Goal: Find specific page/section: Find specific page/section

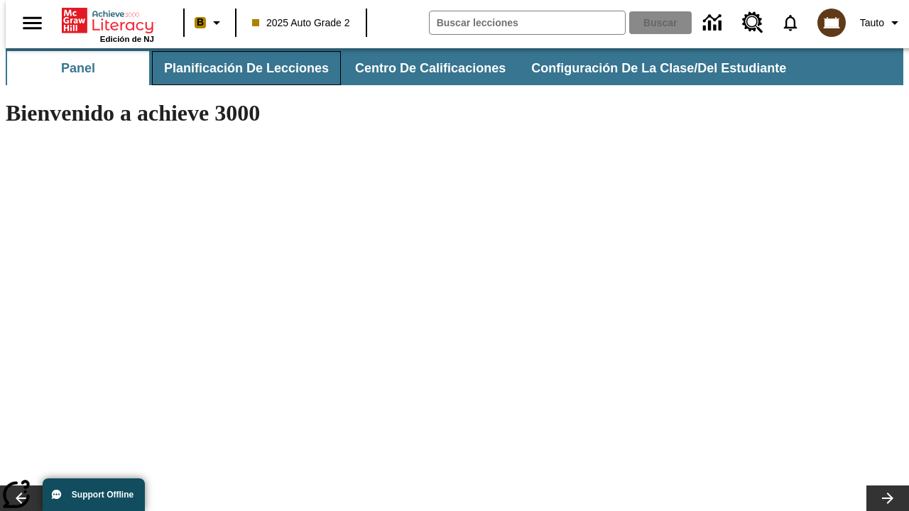
click at [238, 68] on span "Planificación de lecciones" at bounding box center [246, 68] width 165 height 16
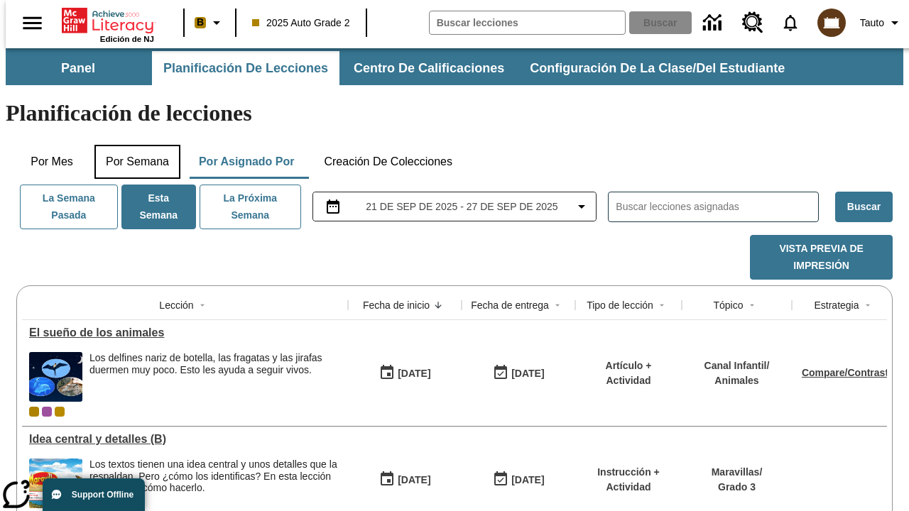
click at [133, 145] on button "Por semana" at bounding box center [137, 162] width 86 height 34
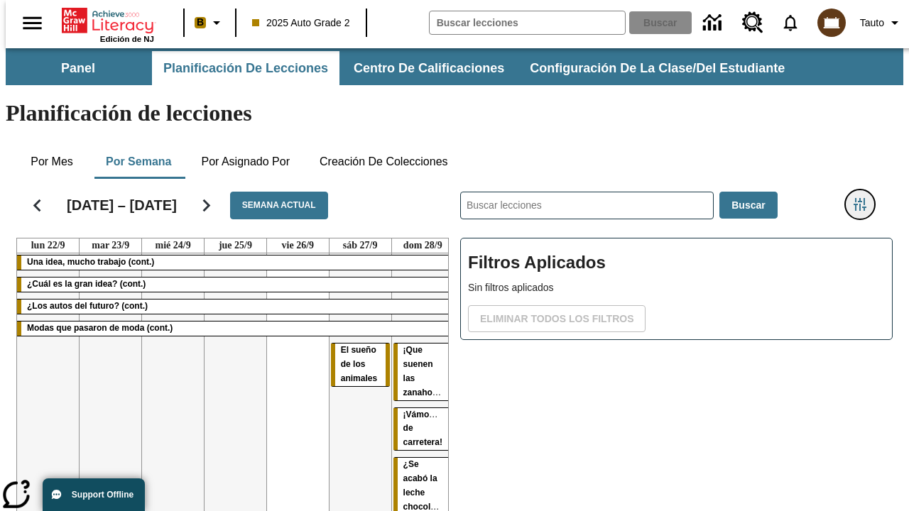
click at [865, 198] on icon "Menú lateral de filtros" at bounding box center [860, 204] width 13 height 13
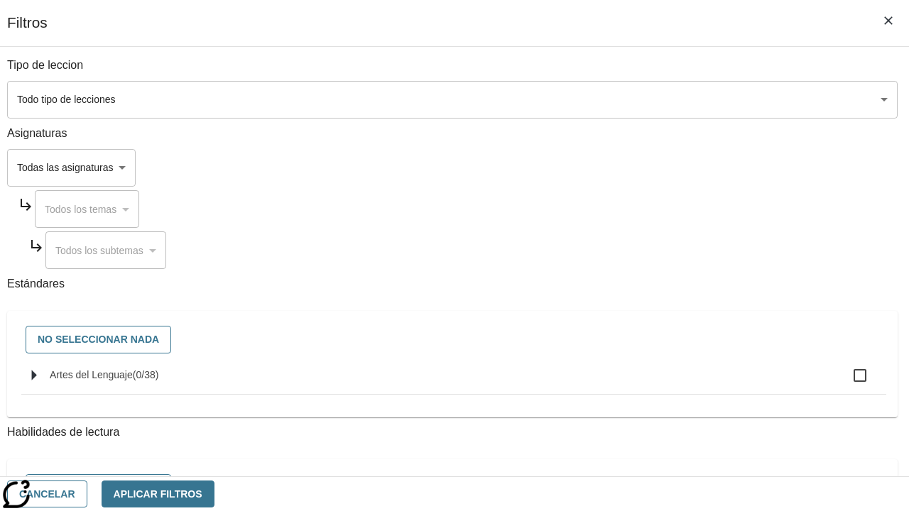
click at [626, 168] on body "Saltar al contenido principal Edición de NJ B 2025 Auto Grade 2 Buscar 0 Tauto …" at bounding box center [455, 351] width 898 height 607
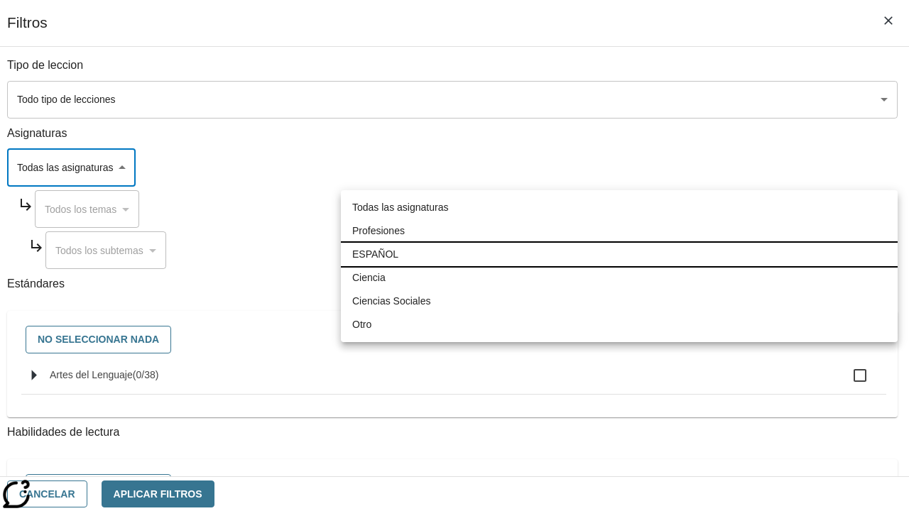
click at [619, 254] on li "ESPAÑOL" at bounding box center [619, 254] width 557 height 23
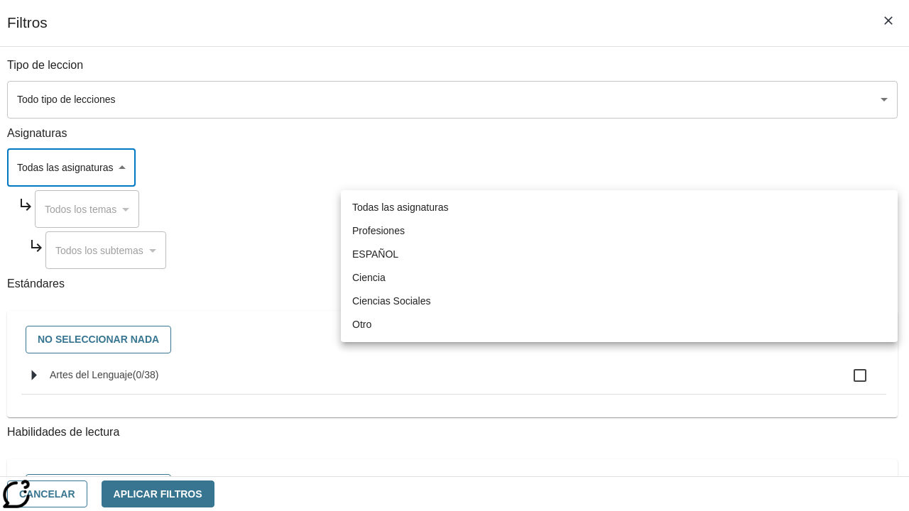
type input "1"
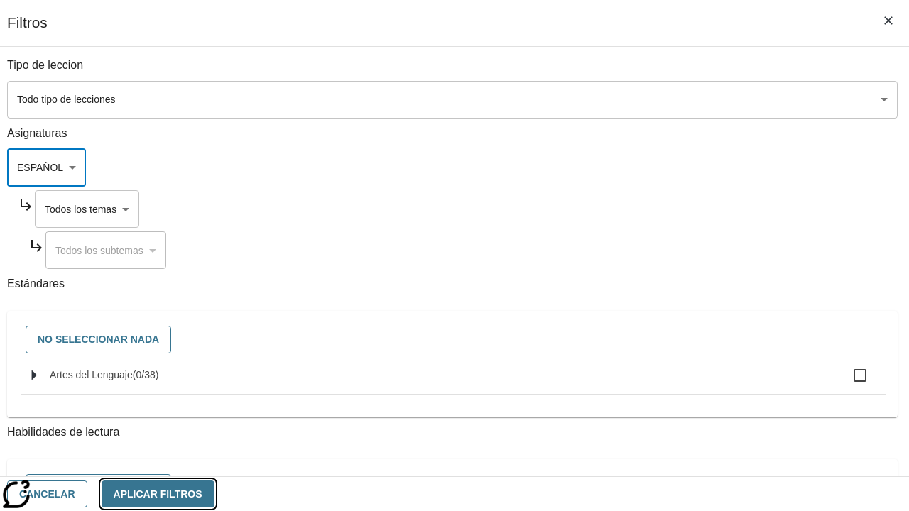
click at [214, 494] on button "Aplicar Filtros" at bounding box center [158, 495] width 113 height 28
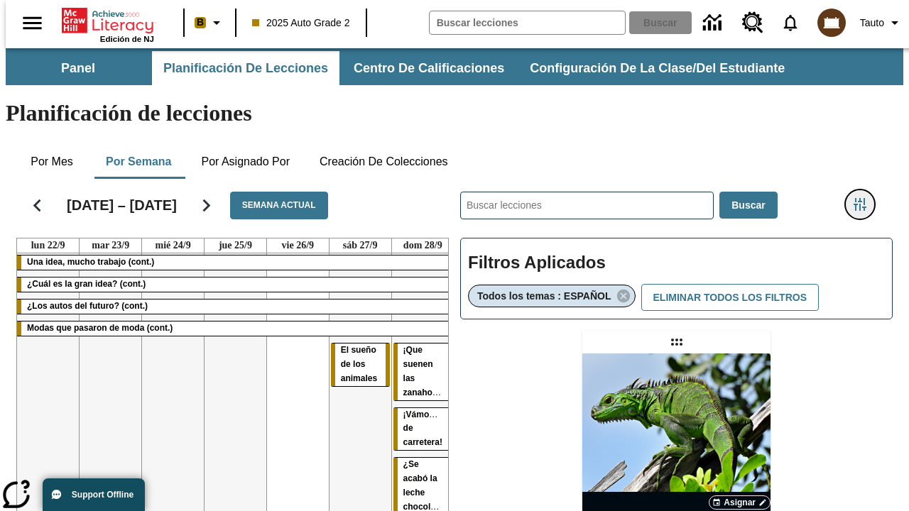
click at [865, 198] on icon "Menú lateral de filtros" at bounding box center [860, 204] width 13 height 13
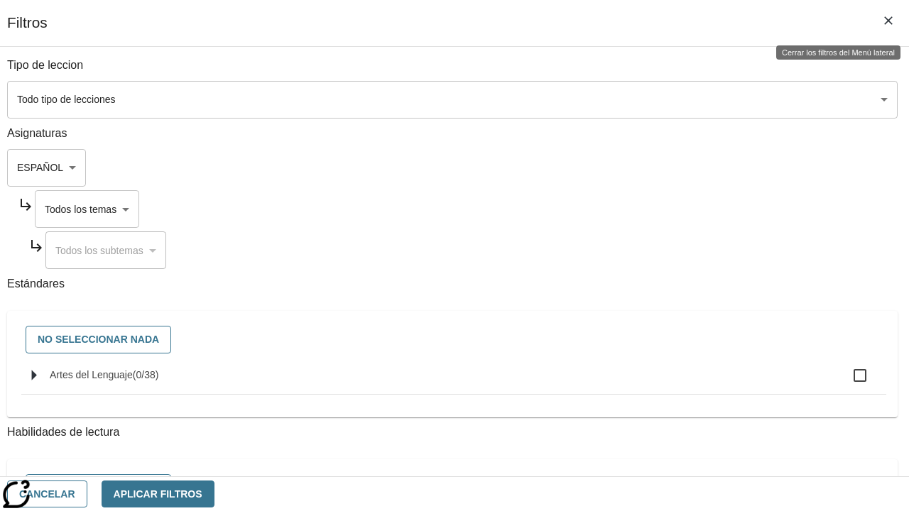
click at [640, 209] on body "Saltar al contenido principal Edición de NJ B 2025 Auto Grade 2 Buscar 0 Tauto …" at bounding box center [455, 418] width 898 height 741
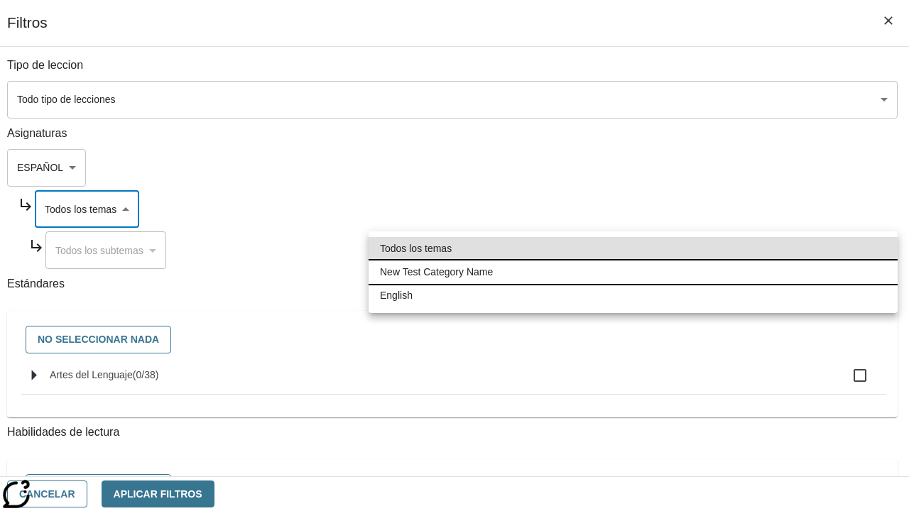
click at [633, 272] on li "New Test Category Name" at bounding box center [633, 272] width 529 height 23
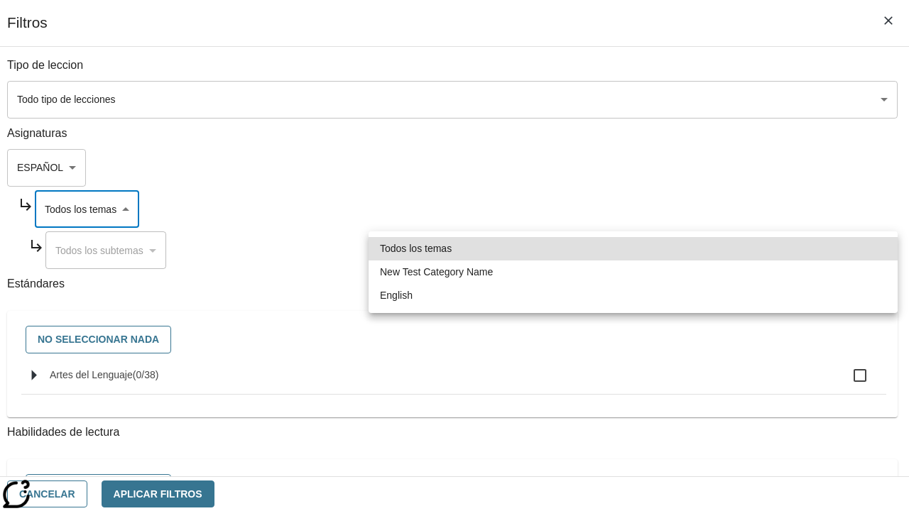
type input "265"
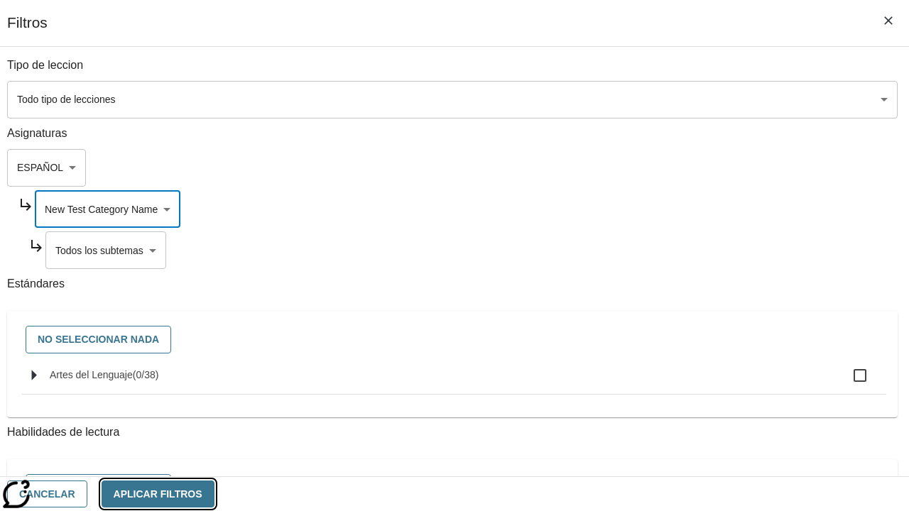
click at [214, 494] on button "Aplicar Filtros" at bounding box center [158, 495] width 113 height 28
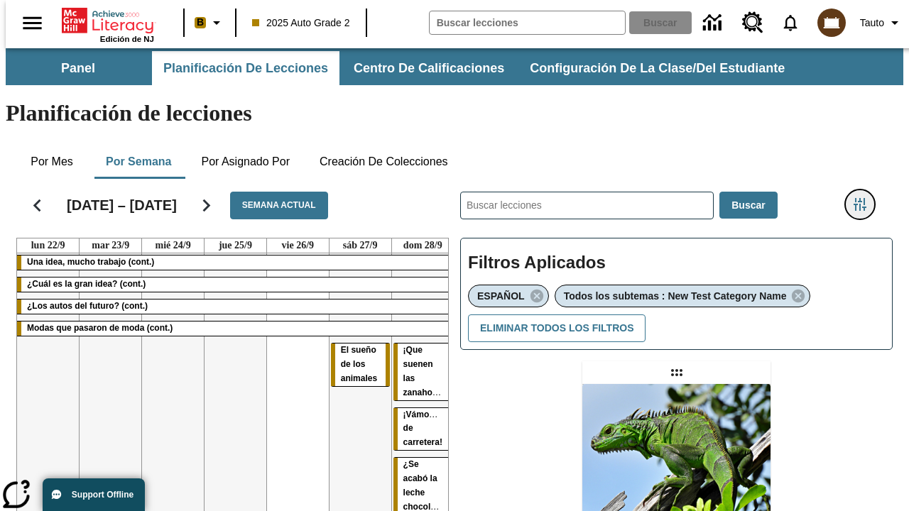
click at [865, 198] on icon "Menú lateral de filtros" at bounding box center [860, 204] width 13 height 13
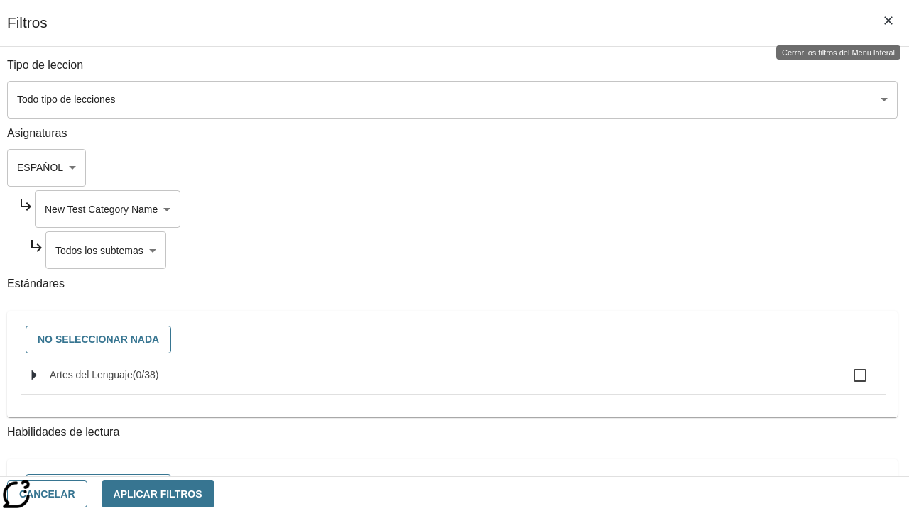
click at [646, 250] on body "Saltar al contenido principal Edición de NJ B 2025 Auto Grade 2 Buscar 0 Tauto …" at bounding box center [455, 433] width 898 height 771
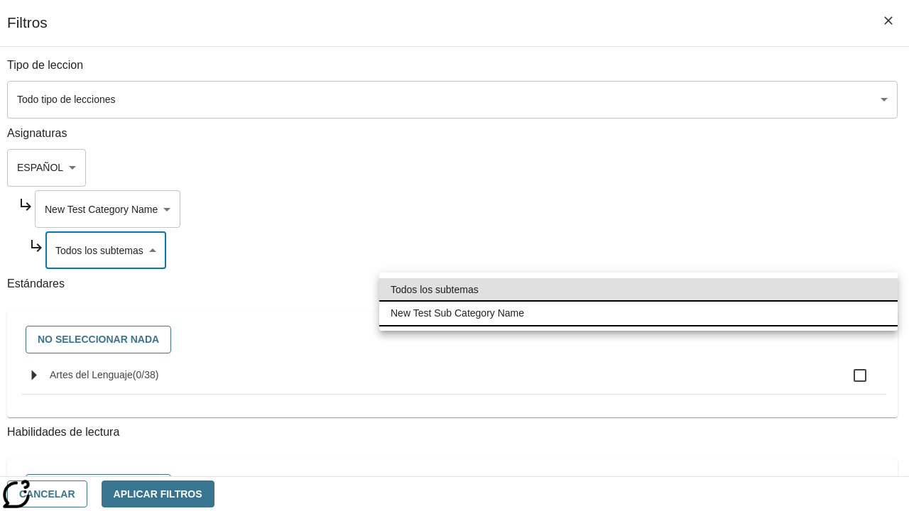
click at [639, 313] on li "New Test Sub Category Name" at bounding box center [638, 313] width 518 height 23
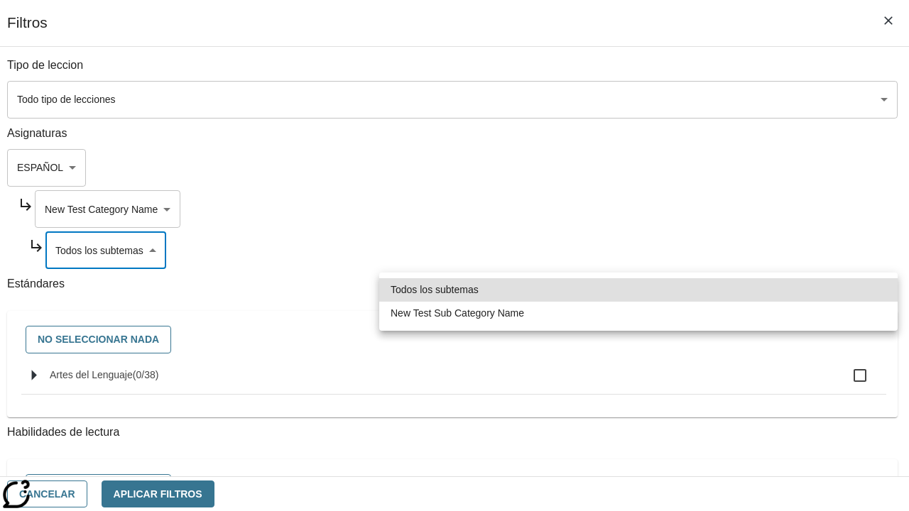
type input "2232"
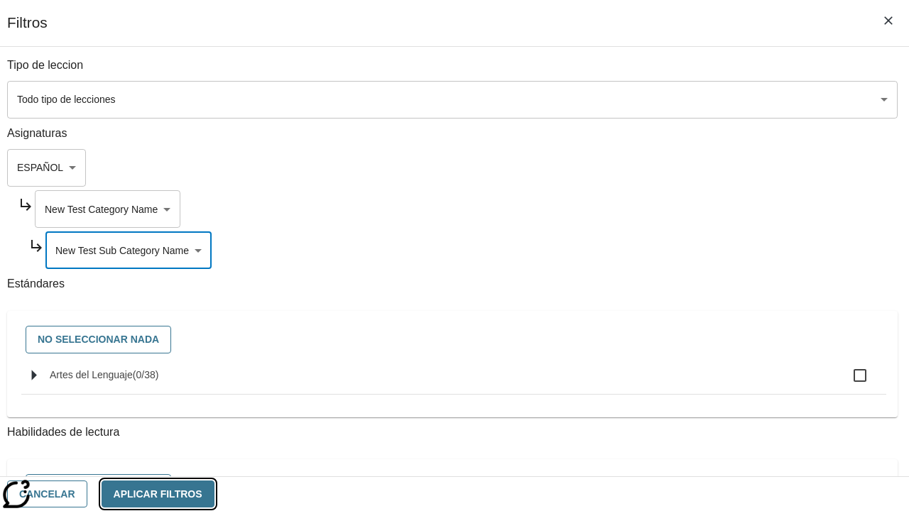
click at [214, 494] on button "Aplicar Filtros" at bounding box center [158, 495] width 113 height 28
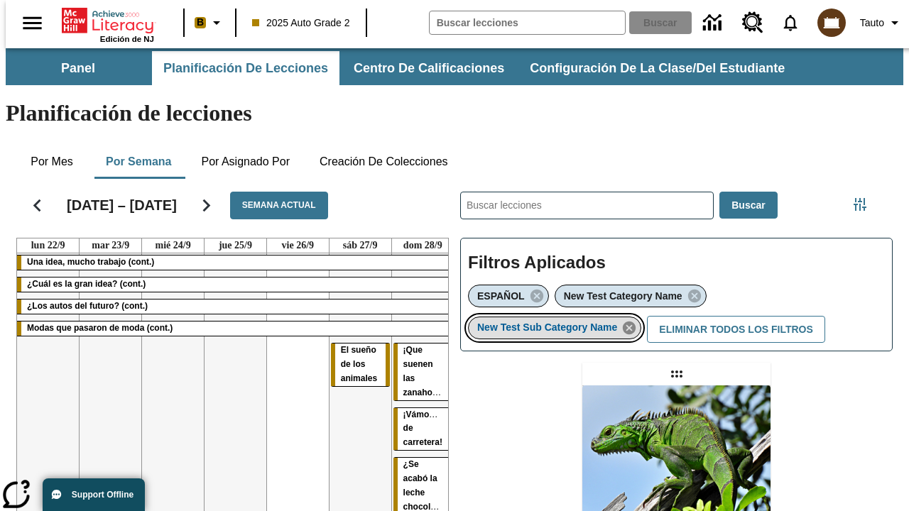
click at [634, 320] on icon "Eliminar New Test Sub Category Name el ítem seleccionado del filtro" at bounding box center [629, 328] width 16 height 16
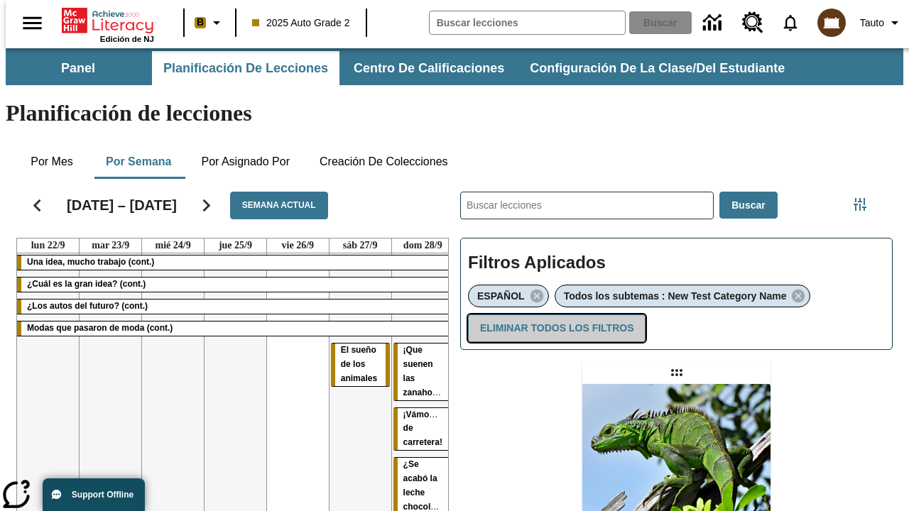
click at [554, 315] on button "Eliminar todos los filtros" at bounding box center [557, 329] width 178 height 28
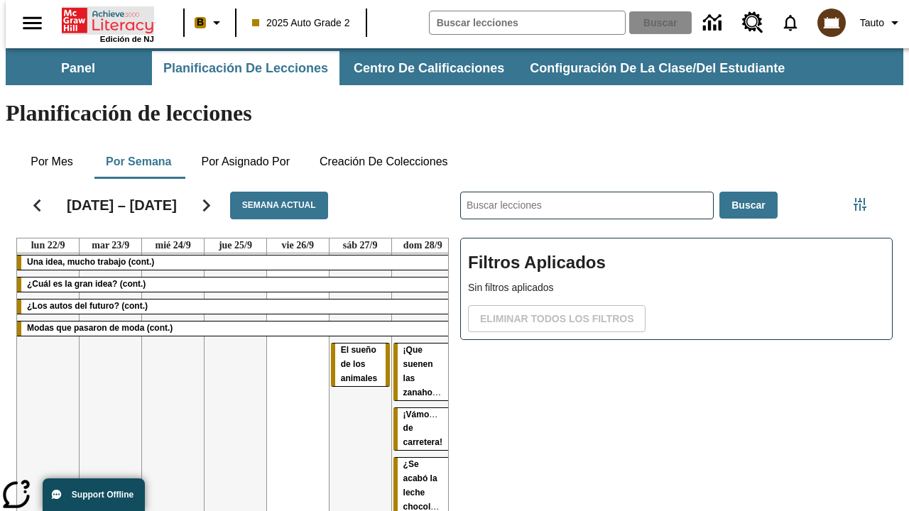
click at [102, 19] on icon "Portada" at bounding box center [109, 20] width 94 height 28
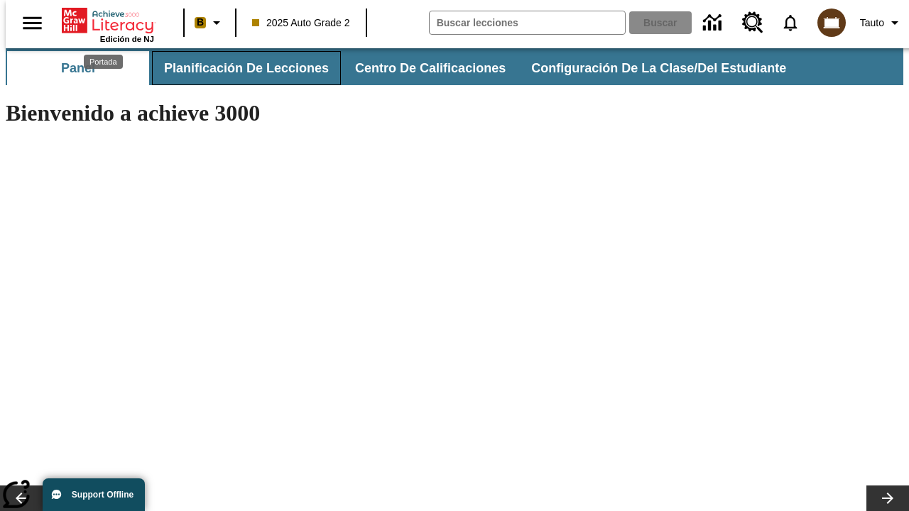
click at [238, 68] on span "Planificación de lecciones" at bounding box center [246, 68] width 165 height 16
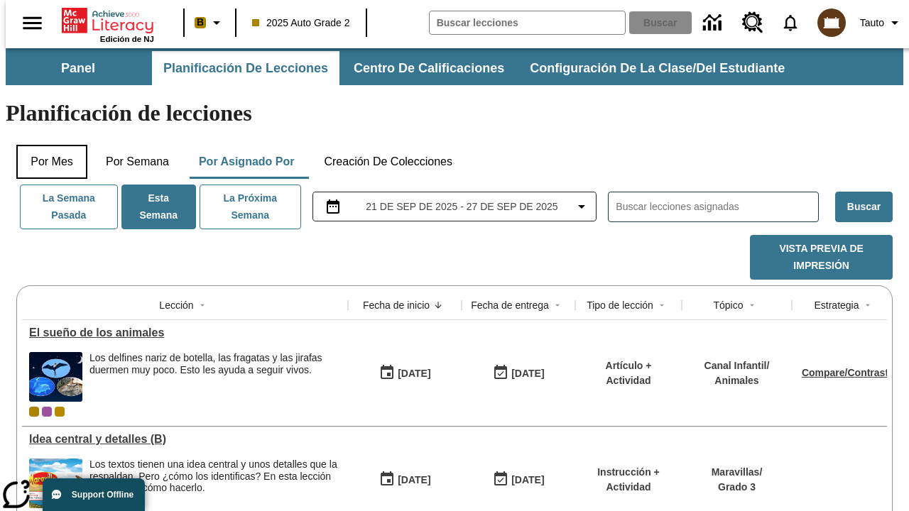
click at [46, 145] on button "Por mes" at bounding box center [51, 162] width 71 height 34
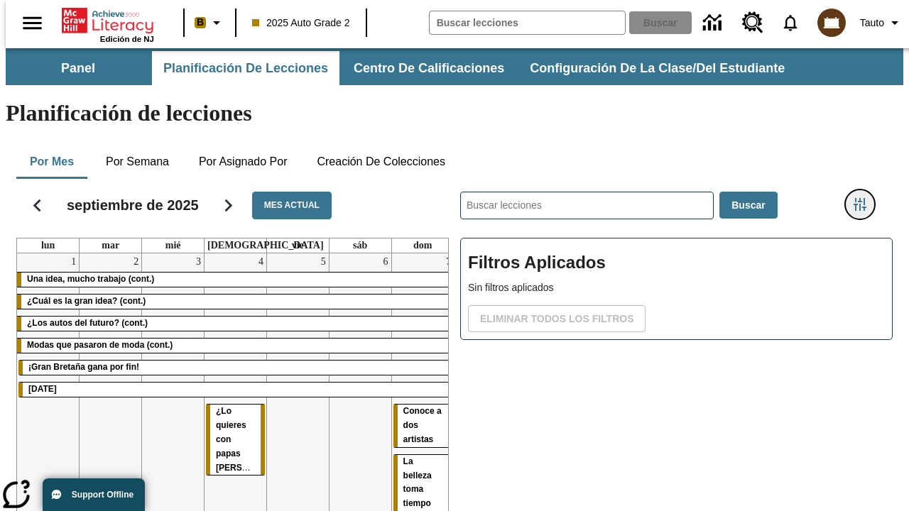
click at [865, 198] on icon "Menú lateral de filtros" at bounding box center [860, 204] width 13 height 13
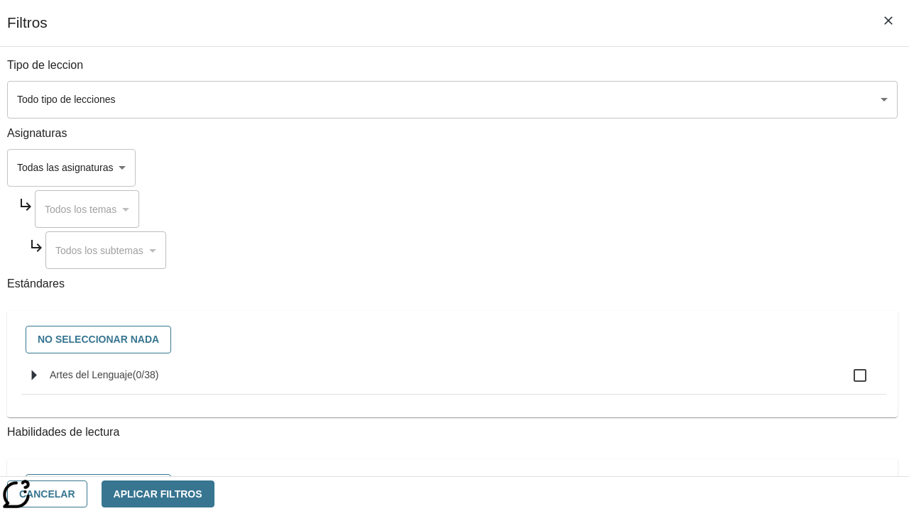
click at [626, 168] on body "Saltar al contenido principal Edición de NJ B 2025 Auto Grade 2 Buscar 0 Tauto …" at bounding box center [455, 351] width 898 height 607
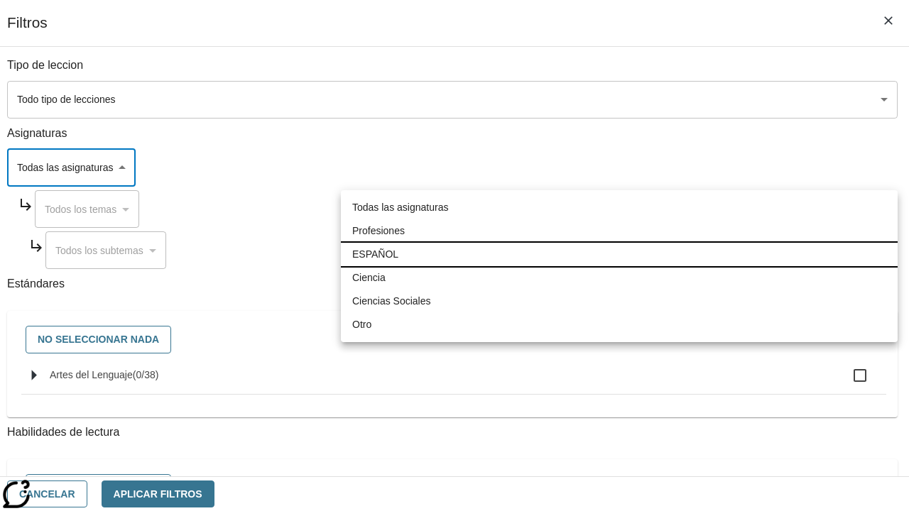
click at [619, 254] on li "ESPAÑOL" at bounding box center [619, 254] width 557 height 23
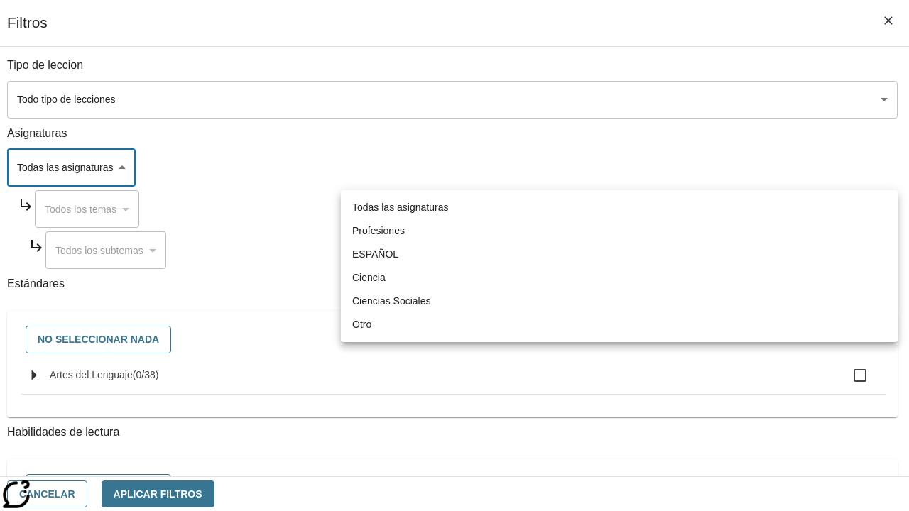
type input "1"
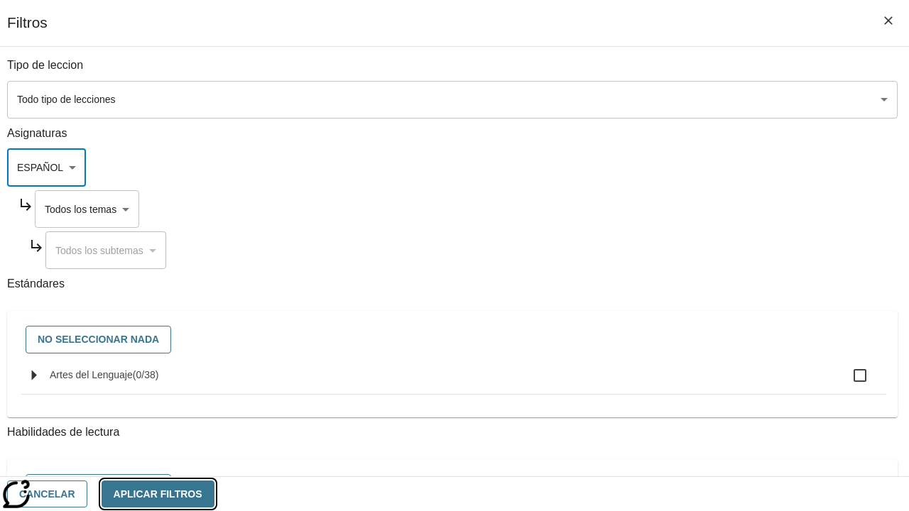
click at [214, 494] on button "Aplicar Filtros" at bounding box center [158, 495] width 113 height 28
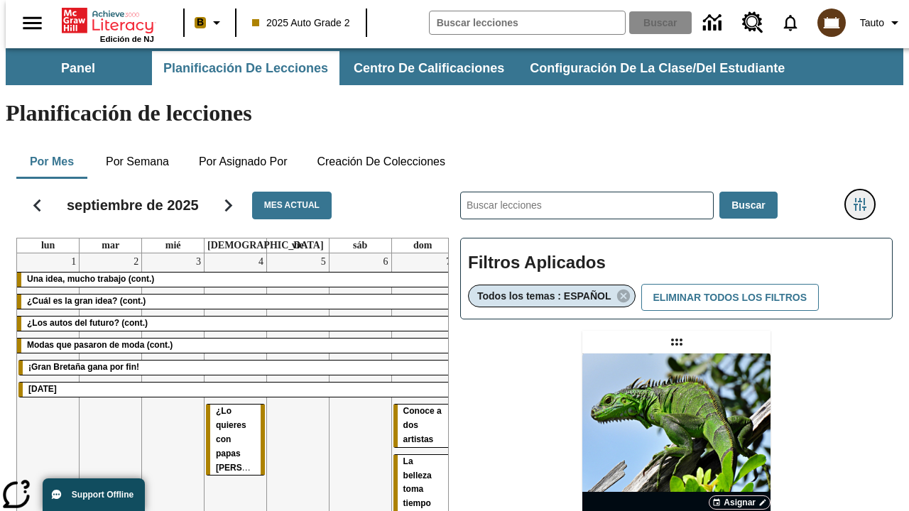
click at [865, 198] on icon "Menú lateral de filtros" at bounding box center [860, 204] width 13 height 13
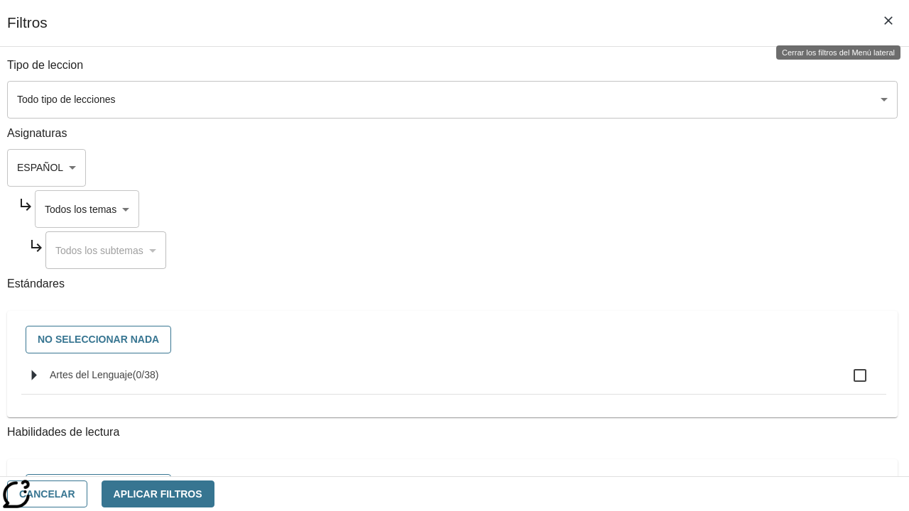
click at [640, 209] on body "Saltar al contenido principal Edición de NJ B 2025 Auto Grade 2 Buscar 0 Tauto …" at bounding box center [455, 418] width 898 height 741
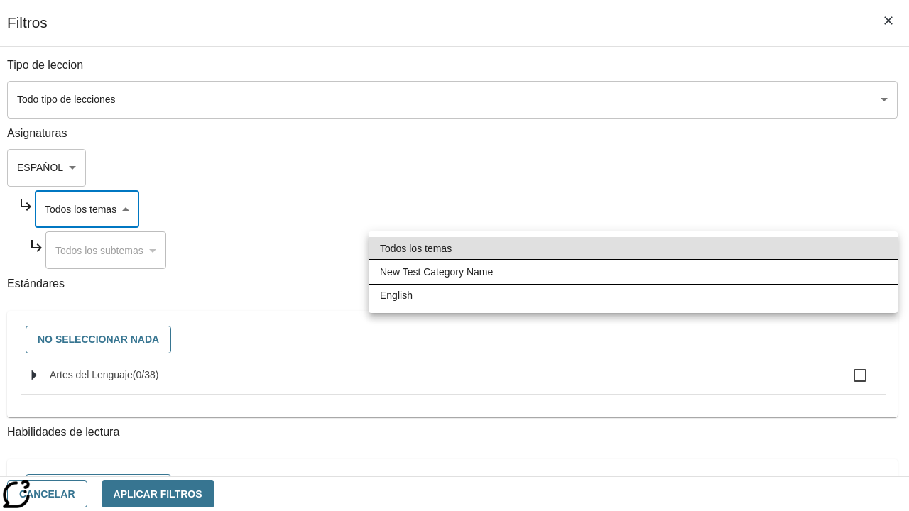
click at [633, 272] on li "New Test Category Name" at bounding box center [633, 272] width 529 height 23
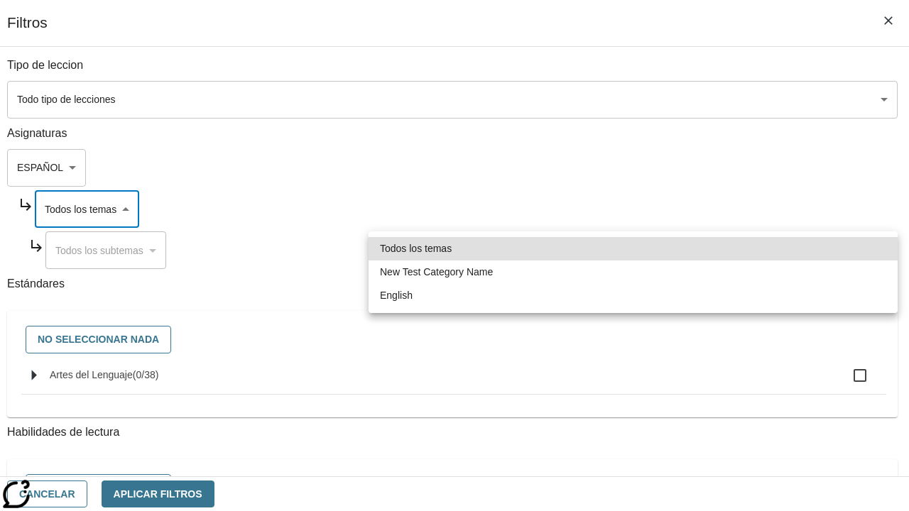
type input "265"
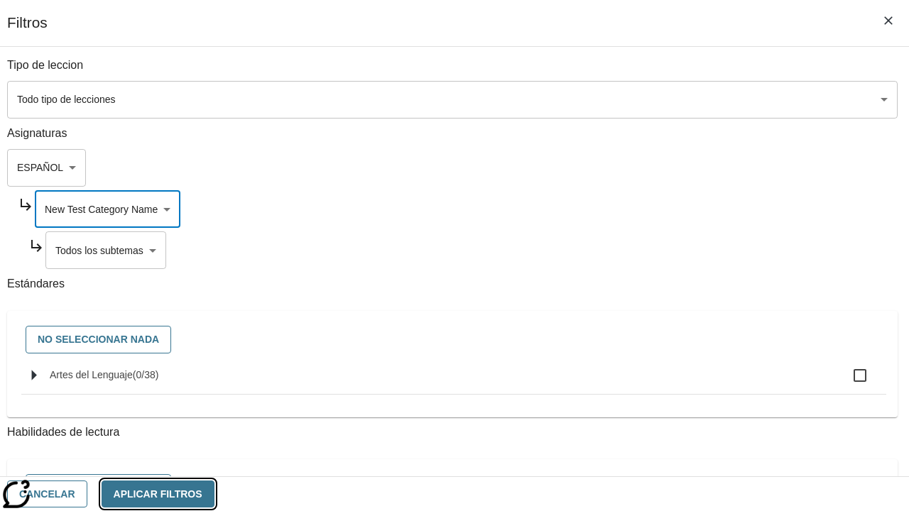
click at [214, 494] on button "Aplicar Filtros" at bounding box center [158, 495] width 113 height 28
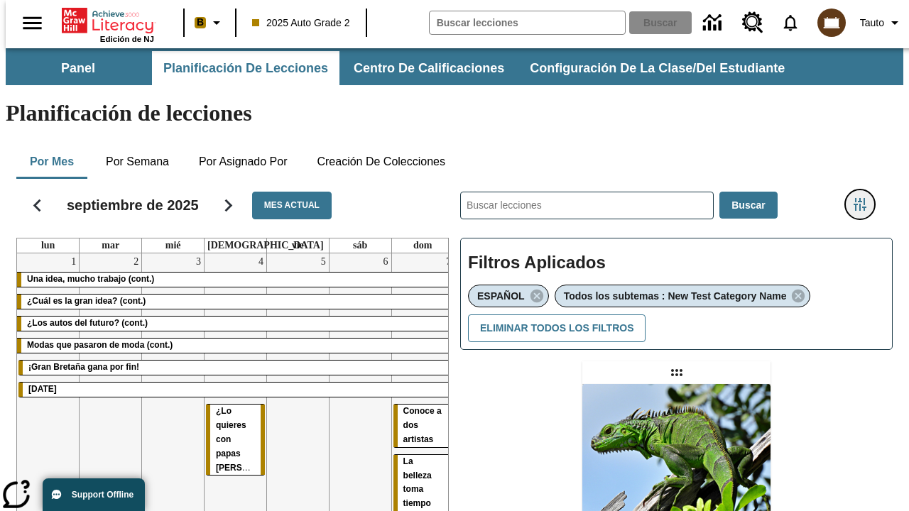
click at [865, 198] on icon "Menú lateral de filtros" at bounding box center [860, 204] width 13 height 13
